Goal: Task Accomplishment & Management: Manage account settings

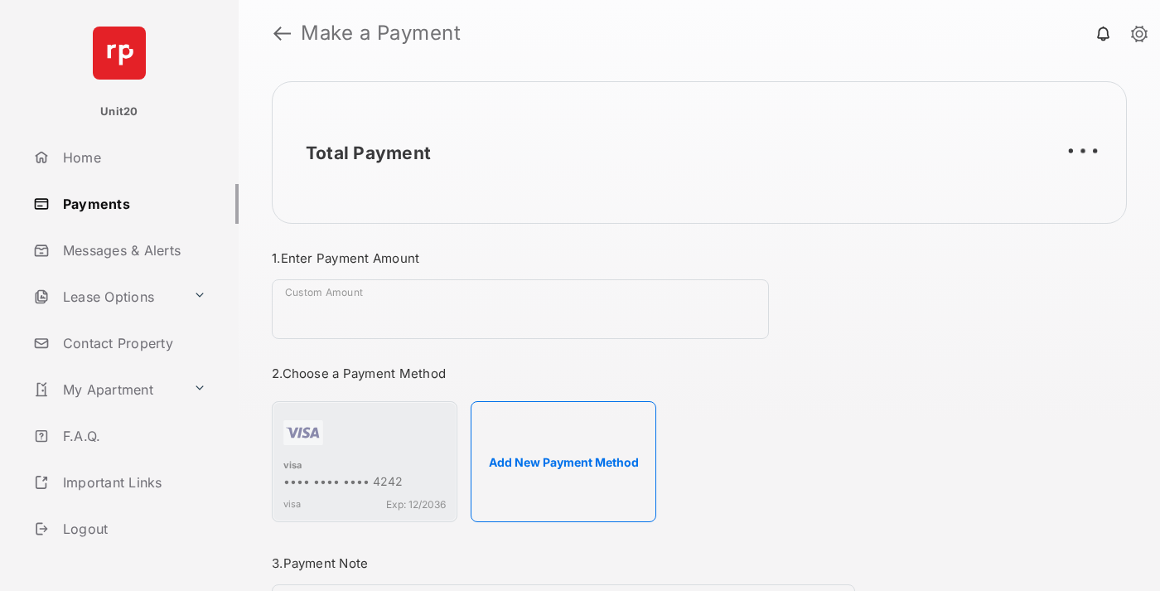
click at [129, 203] on link "Payments" at bounding box center [133, 204] width 212 height 40
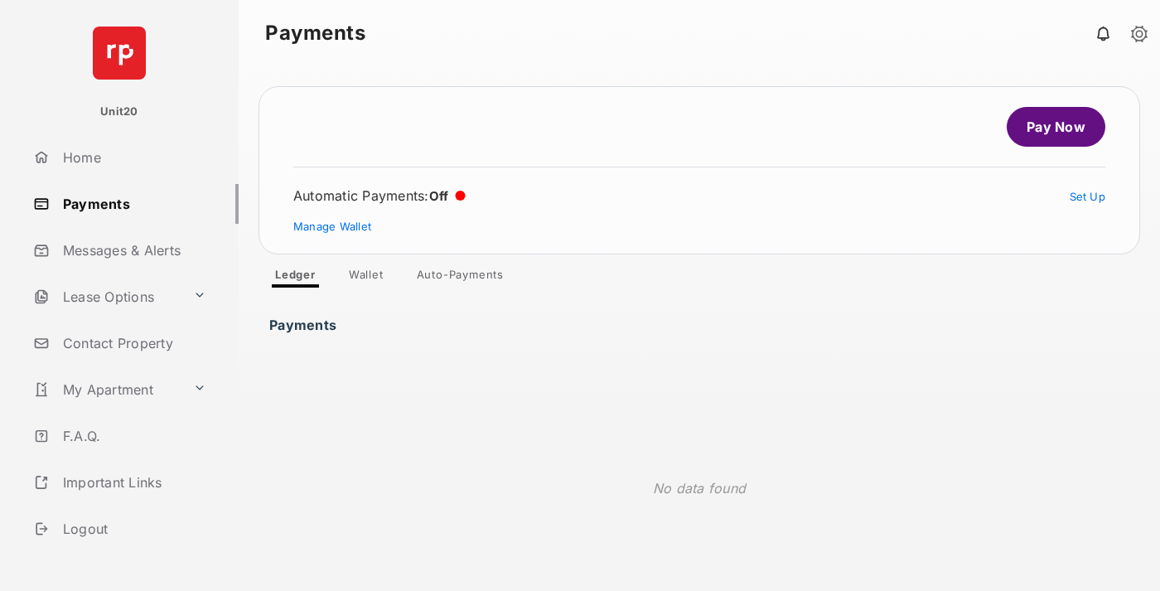
click at [461, 278] on link "Auto-Payments" at bounding box center [461, 278] width 114 height 20
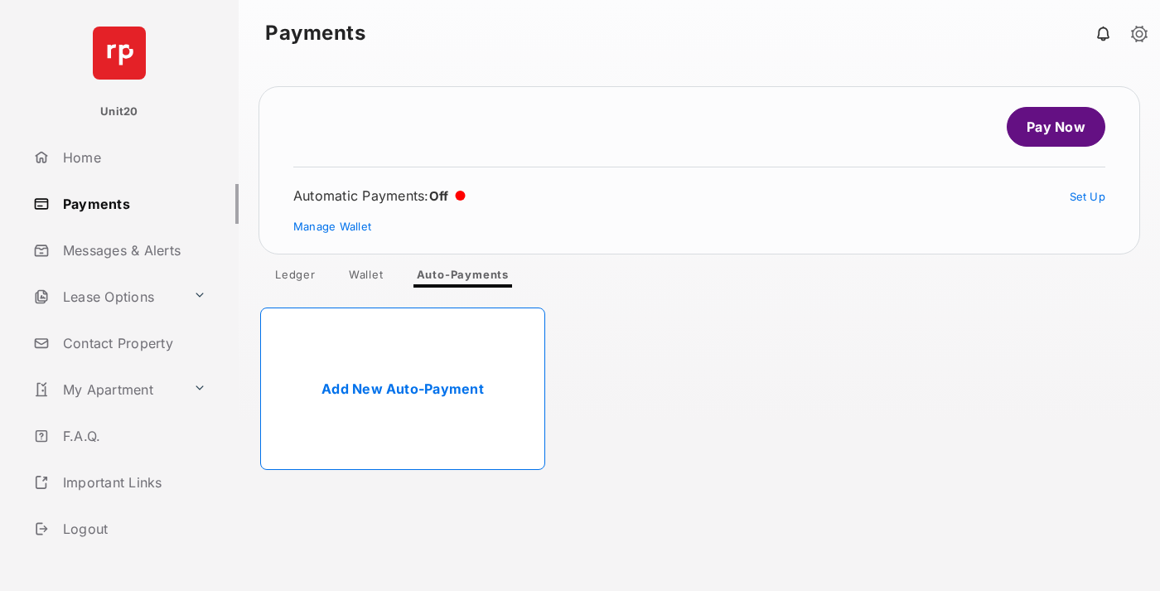
click at [403, 389] on link "Add New Auto-Payment" at bounding box center [402, 388] width 285 height 162
